Goal: Browse casually

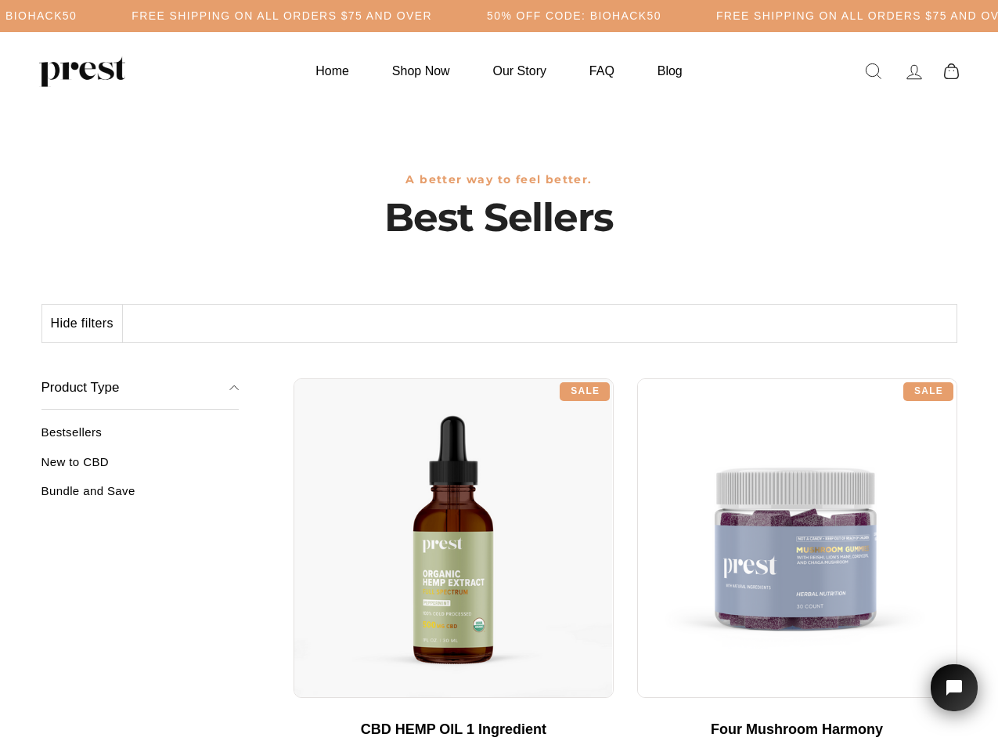
click at [499, 376] on div "**********" at bounding box center [626, 372] width 664 height 12
click at [432, 16] on h5 "Free Shipping on all orders $75 and over" at bounding box center [282, 15] width 301 height 13
click at [83, 323] on button "Hide filters" at bounding box center [82, 324] width 81 height 38
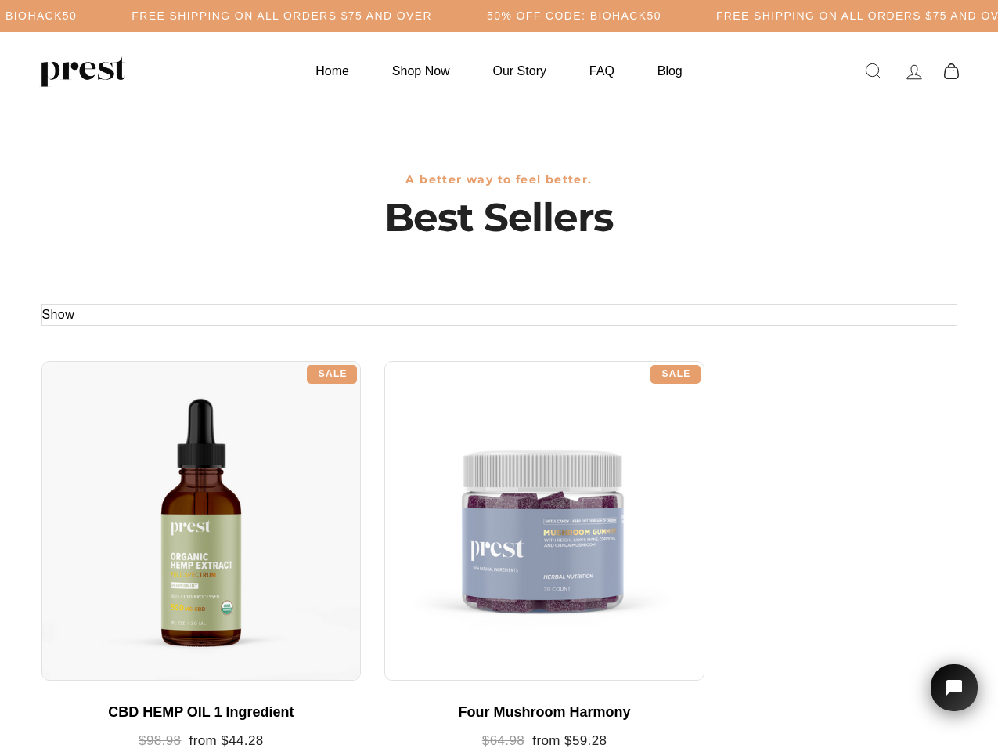
click at [140, 467] on div at bounding box center [201, 521] width 320 height 320
click at [140, 496] on div at bounding box center [201, 521] width 320 height 320
click at [954, 687] on icon "Open chat widget" at bounding box center [963, 688] width 24 height 24
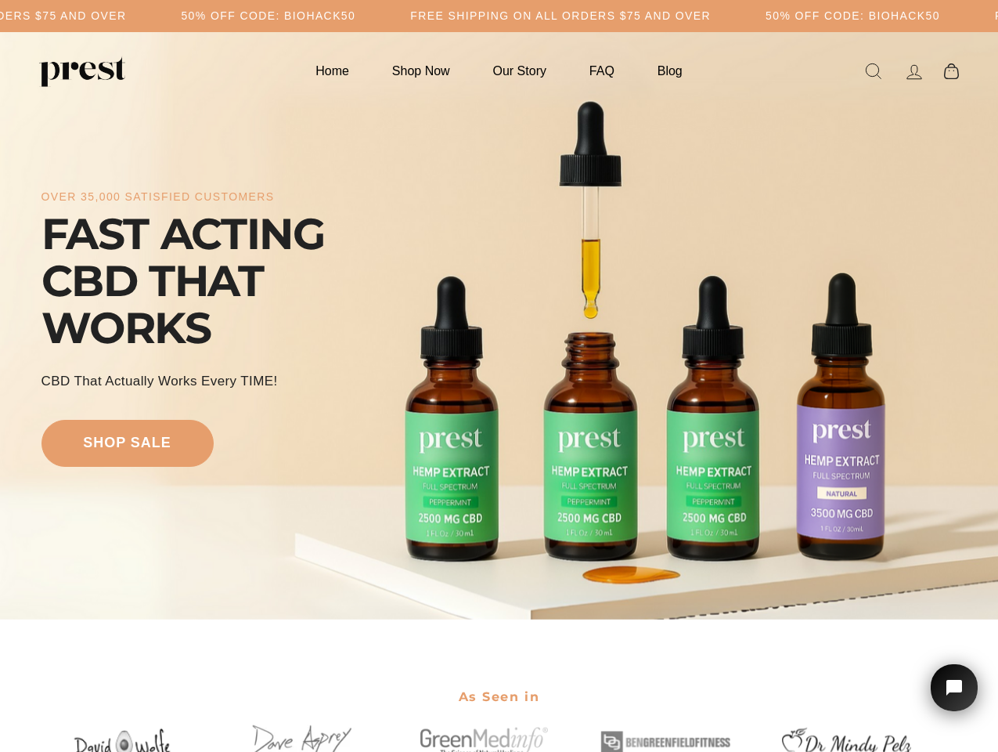
click at [499, 376] on div "over 35,000 satisfied customers FAST ACTING CBD THAT WORKS CBD That Actually Wo…" at bounding box center [499, 326] width 916 height 462
click at [355, 16] on h5 "50% OFF CODE: BIOHACK50" at bounding box center [268, 15] width 175 height 13
click at [499, 326] on div "over 35,000 satisfied customers FAST ACTING CBD THAT WORKS CBD That Actually Wo…" at bounding box center [499, 326] width 916 height 462
click at [954, 687] on icon "Open chat widget" at bounding box center [962, 687] width 22 height 22
